Goal: Find specific page/section: Find specific page/section

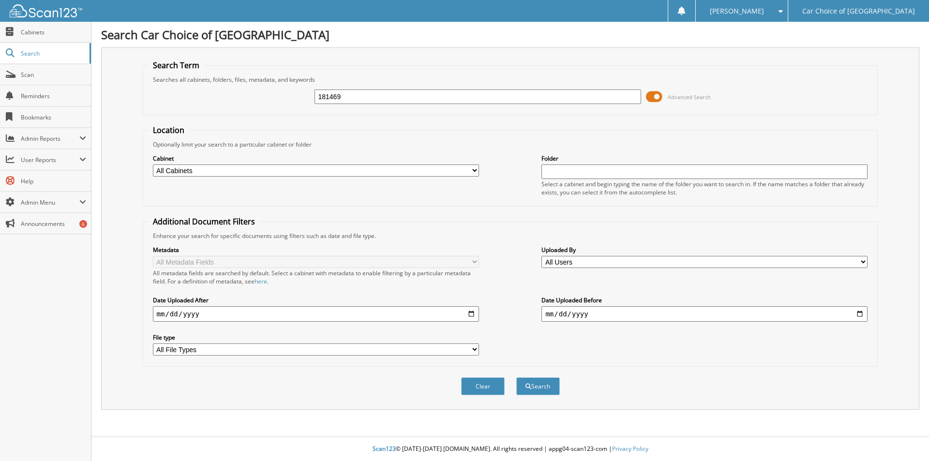
type input "181469"
click at [516, 377] on button "Search" at bounding box center [538, 386] width 44 height 18
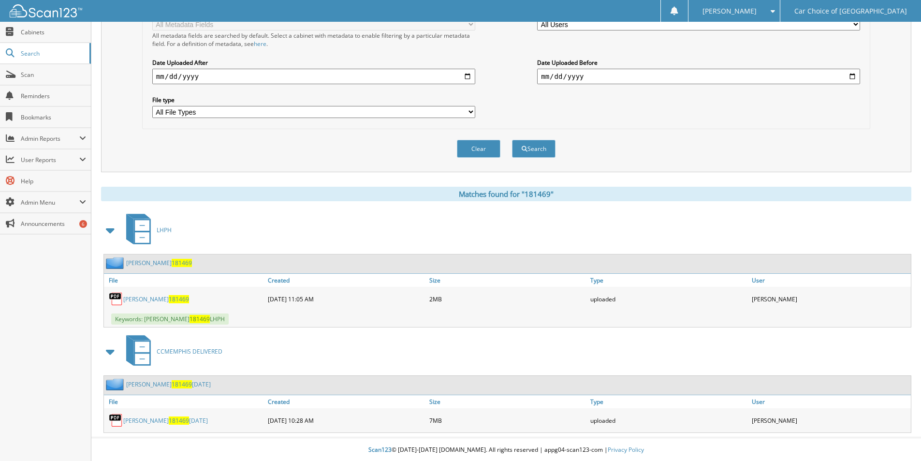
scroll to position [239, 0]
click at [155, 384] on link "GABRIELLE WILLIS 181469 8-22-25" at bounding box center [168, 383] width 85 height 8
